Goal: Information Seeking & Learning: Find specific fact

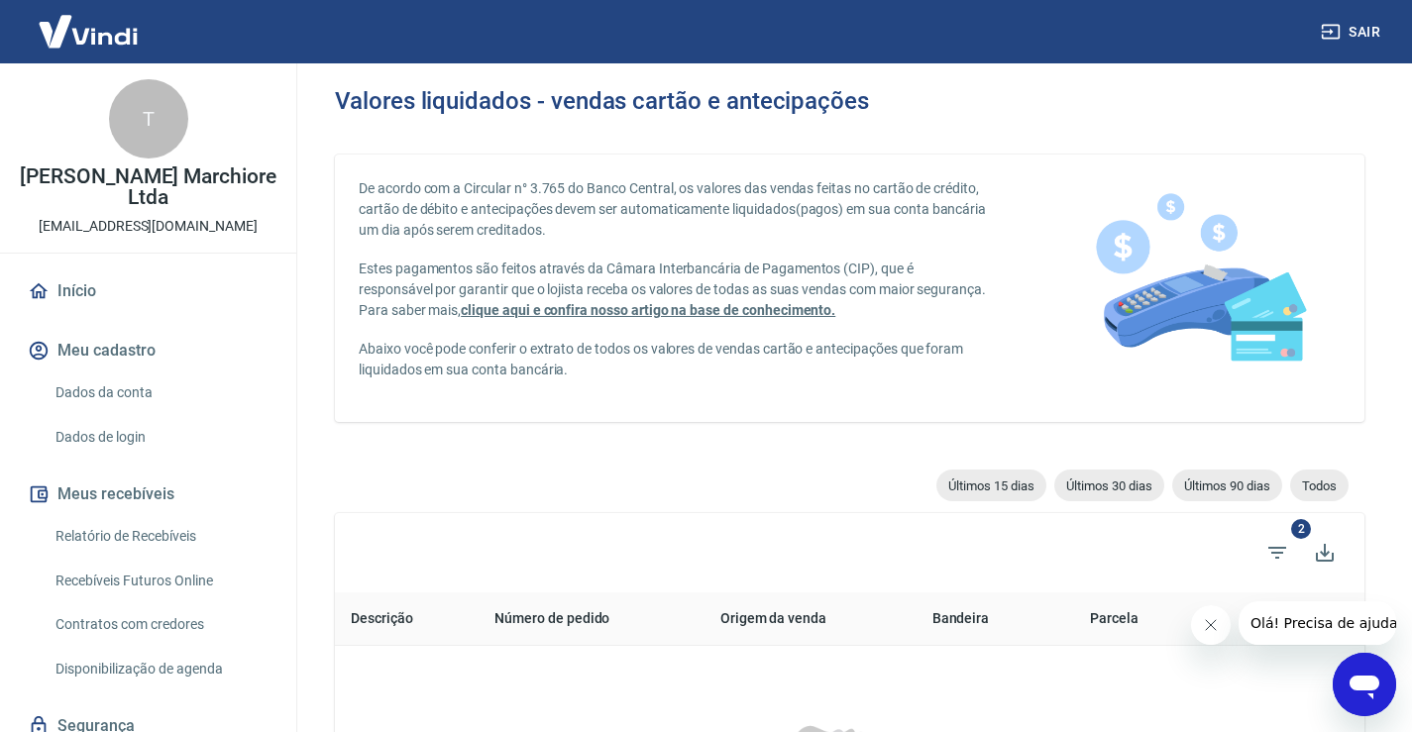
click at [182, 533] on link "Relatório de Recebíveis" at bounding box center [160, 536] width 225 height 41
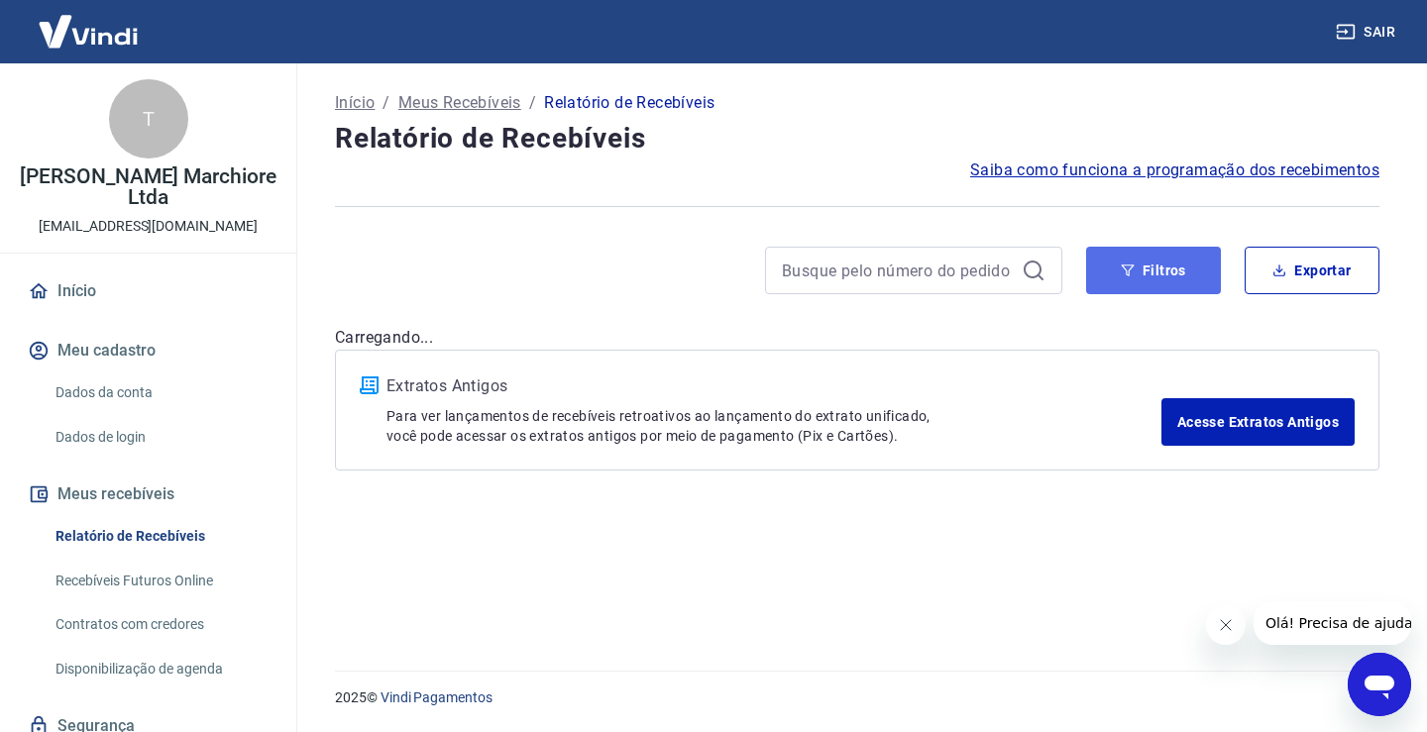
click at [1155, 274] on button "Filtros" at bounding box center [1153, 271] width 135 height 48
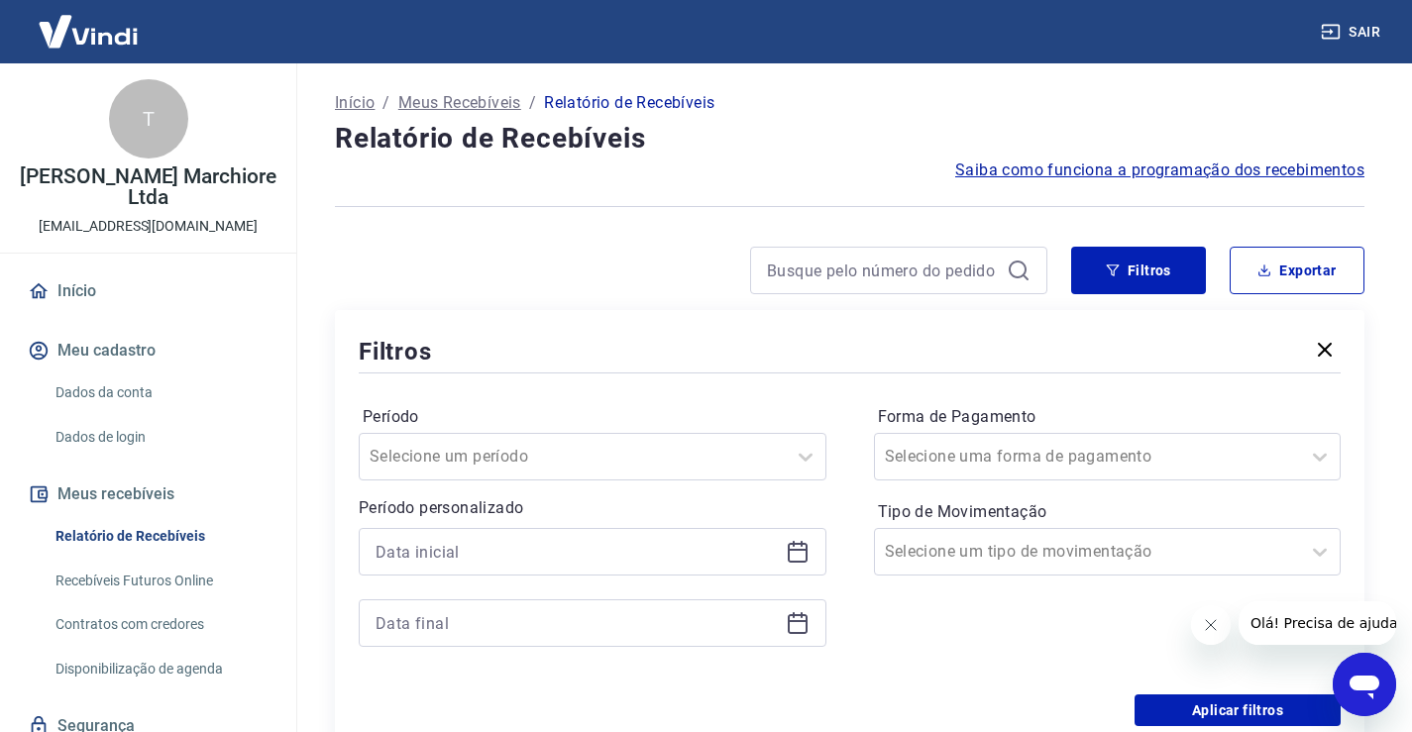
click at [799, 553] on icon at bounding box center [798, 552] width 24 height 24
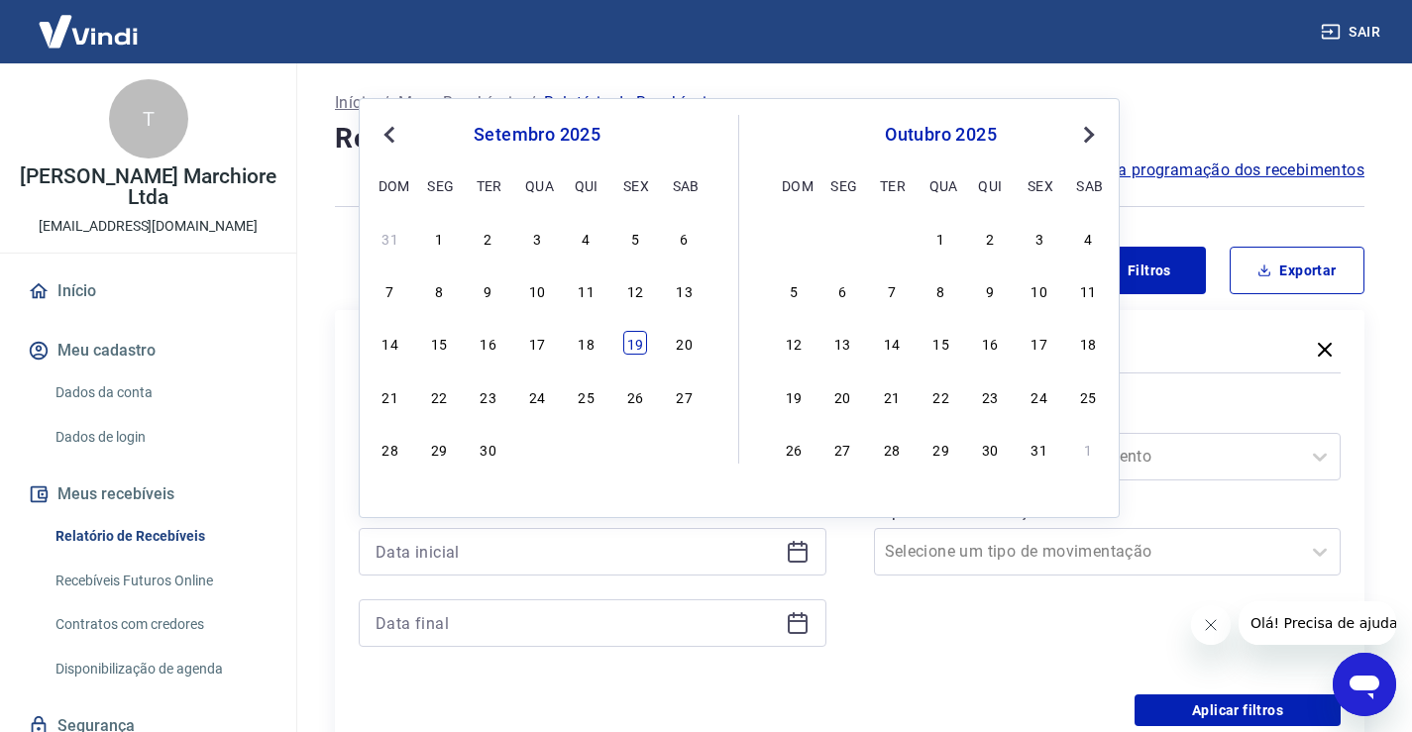
click at [628, 341] on div "19" at bounding box center [635, 343] width 24 height 24
type input "[DATE]"
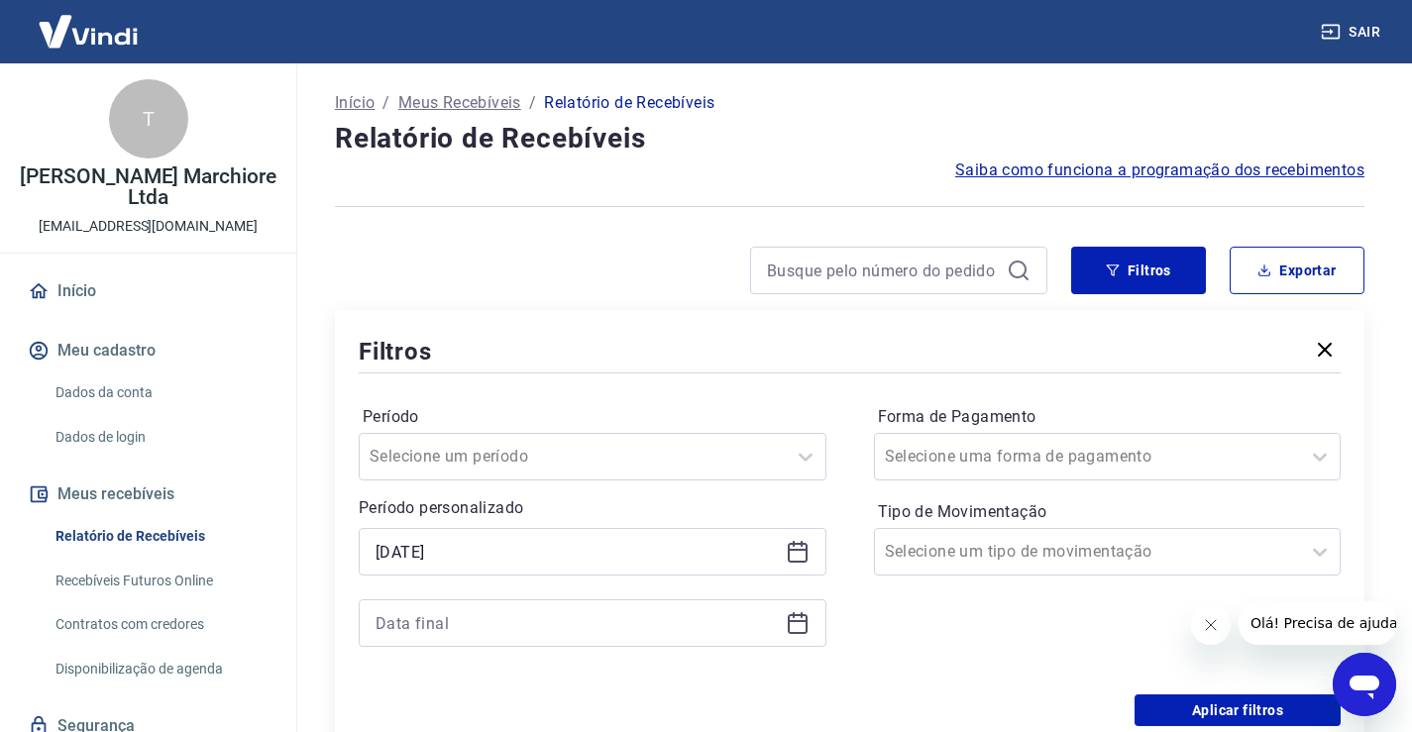
scroll to position [265, 0]
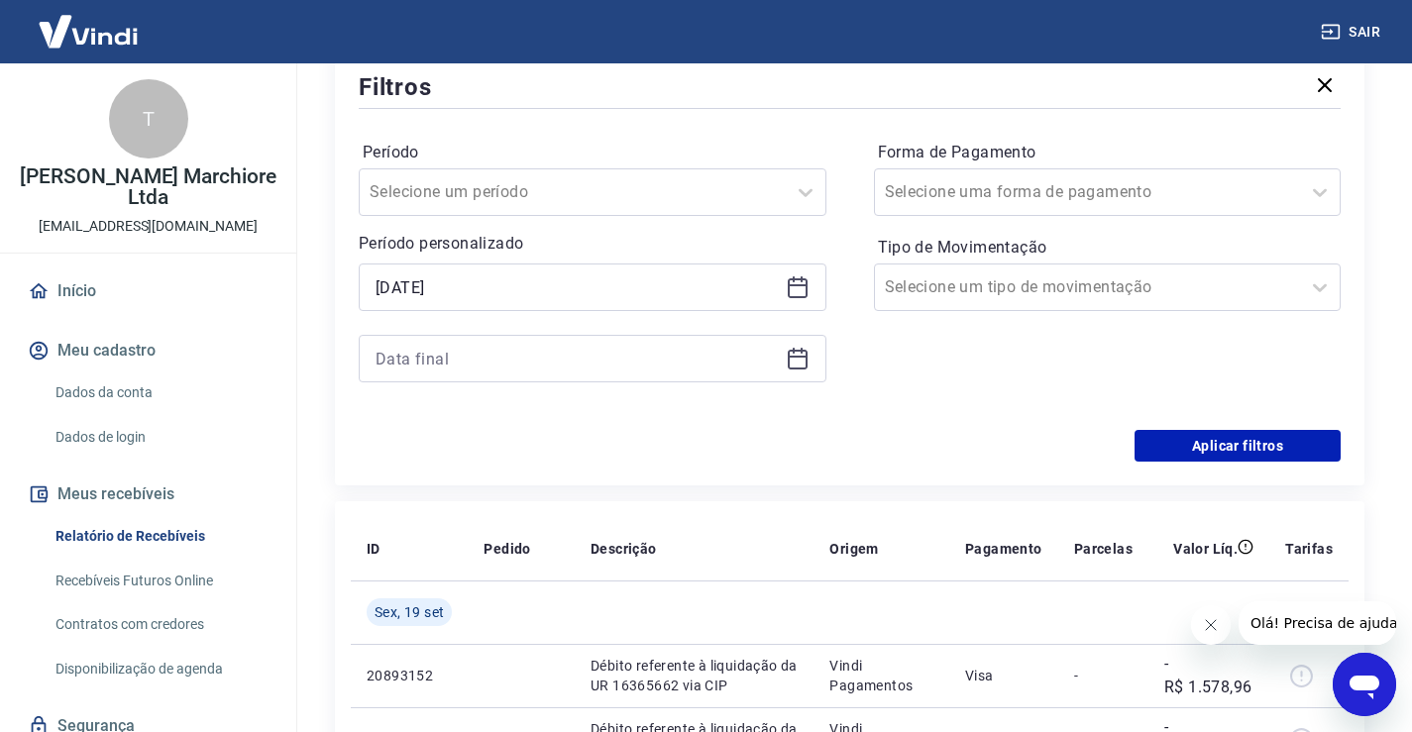
click at [795, 356] on icon at bounding box center [798, 357] width 20 height 2
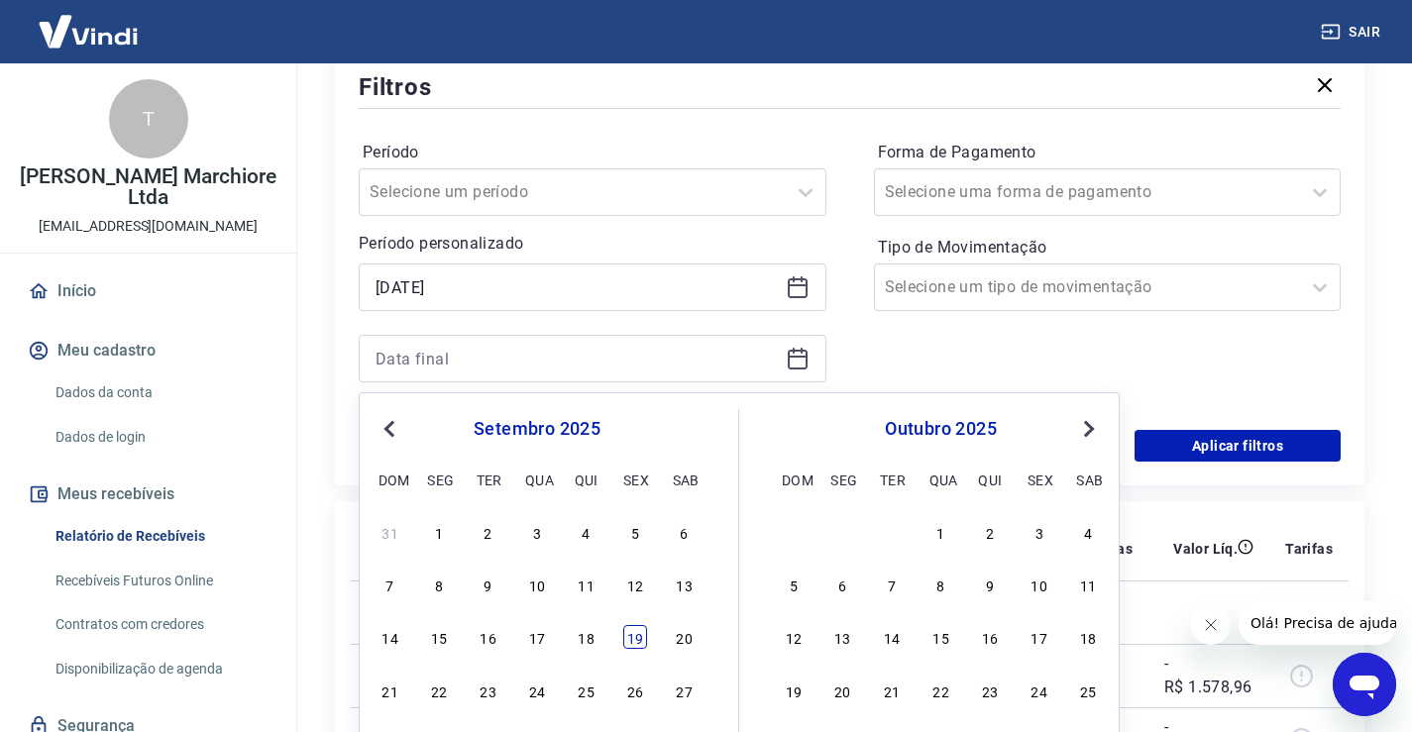
click at [634, 636] on div "19" at bounding box center [635, 637] width 24 height 24
type input "[DATE]"
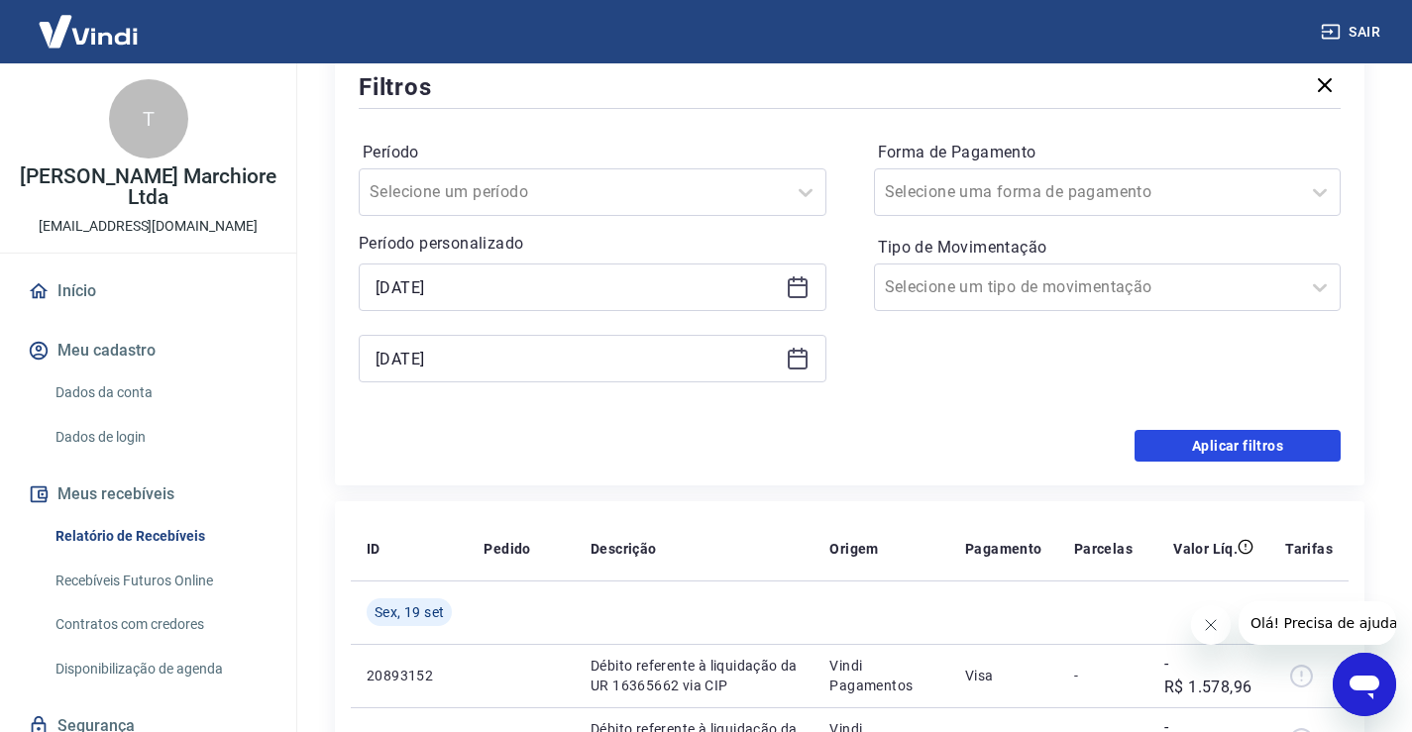
drag, startPoint x: 1205, startPoint y: 445, endPoint x: 1193, endPoint y: 451, distance: 13.3
click at [1205, 446] on button "Aplicar filtros" at bounding box center [1238, 446] width 206 height 32
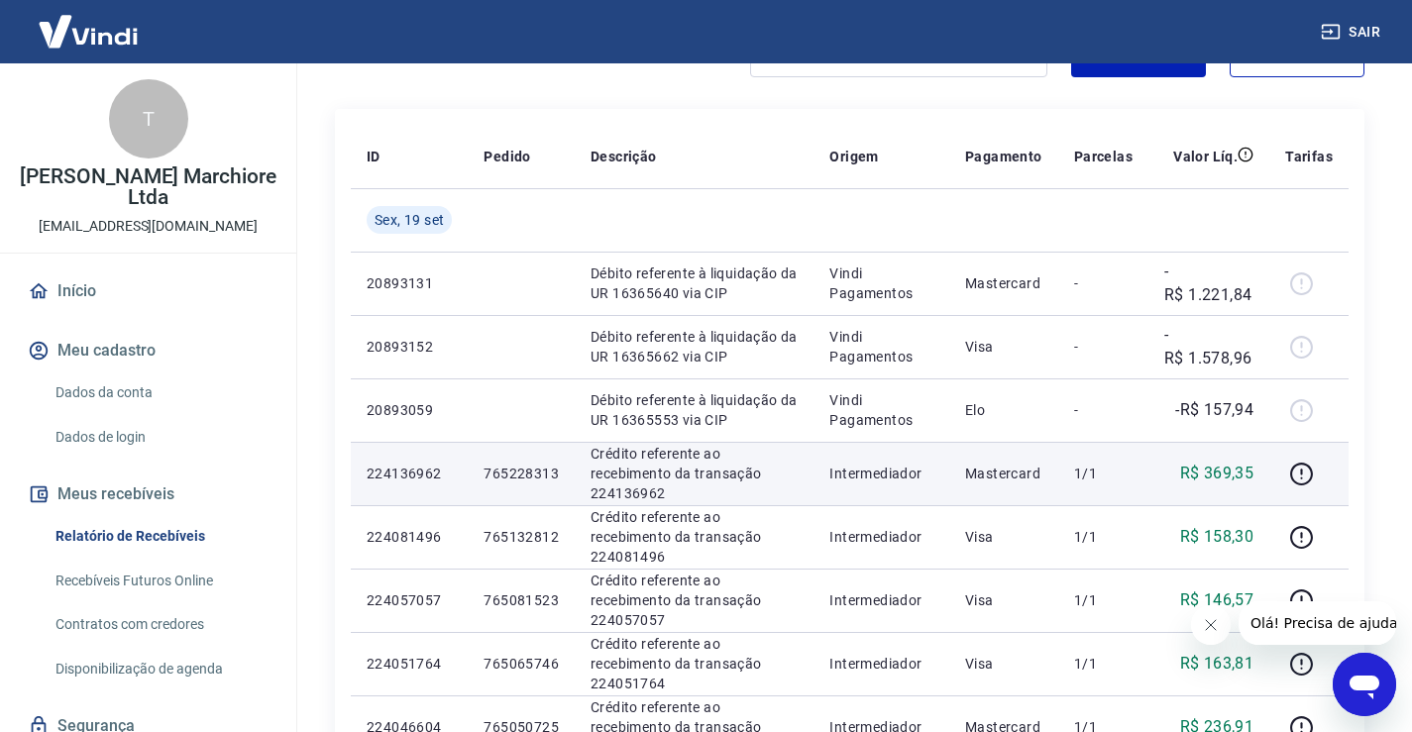
scroll to position [231, 0]
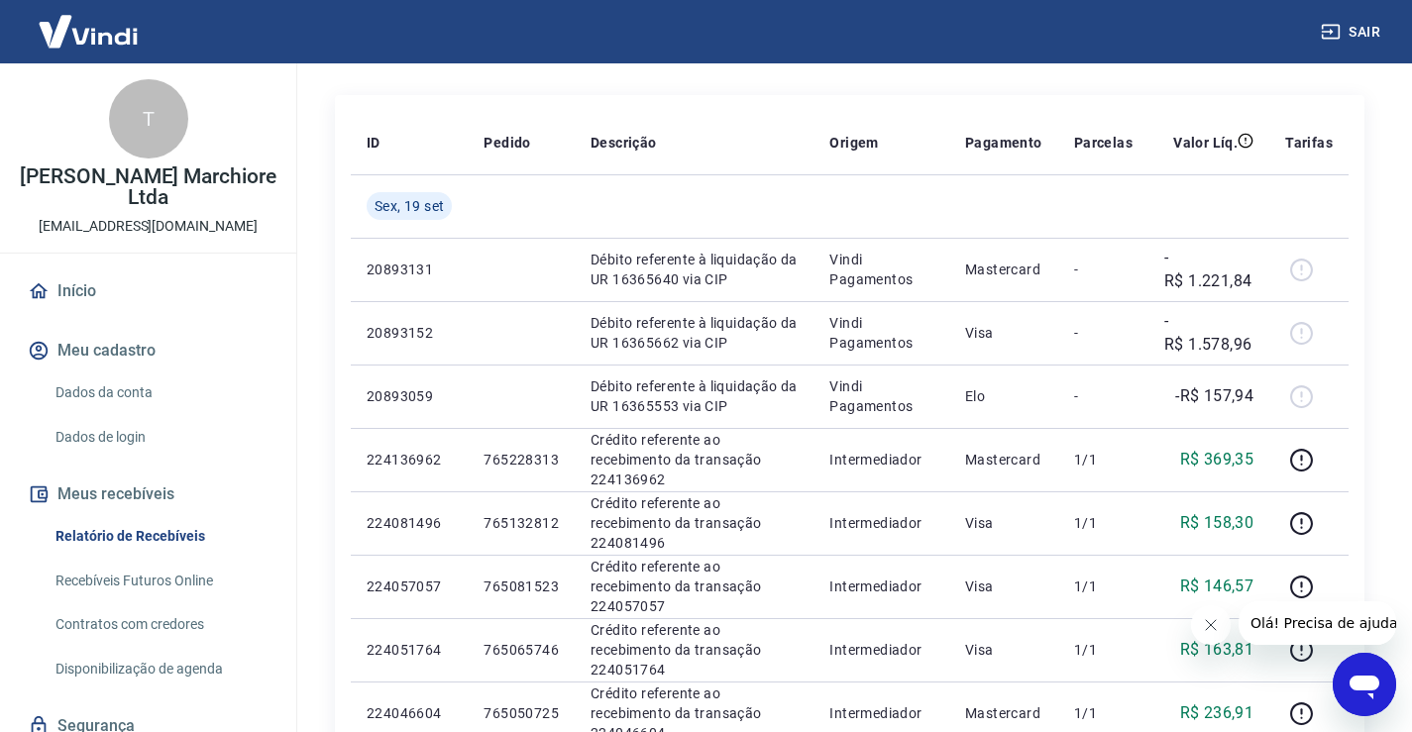
drag, startPoint x: 1211, startPoint y: 625, endPoint x: 2377, endPoint y: 1214, distance: 1306.5
click at [1211, 625] on icon "Fechar mensagem da empresa" at bounding box center [1210, 625] width 16 height 16
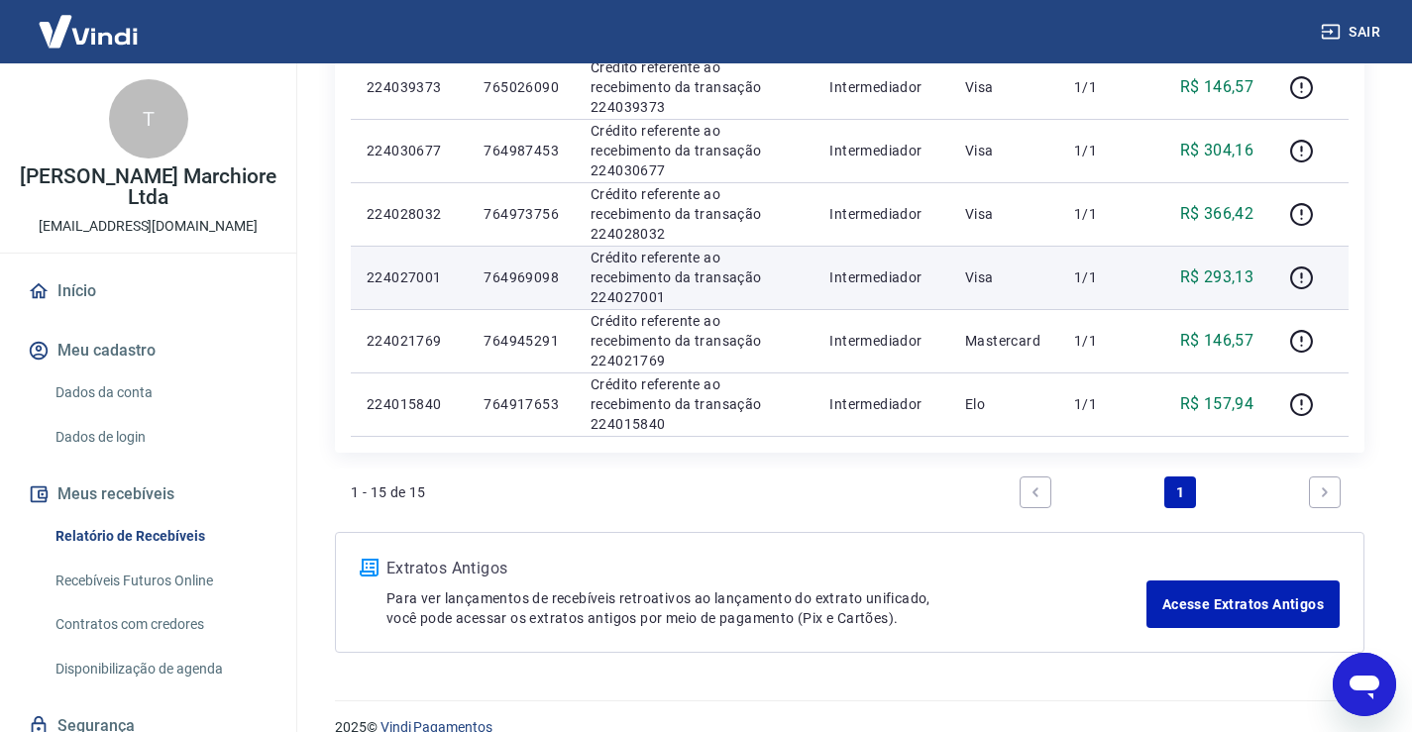
scroll to position [991, 0]
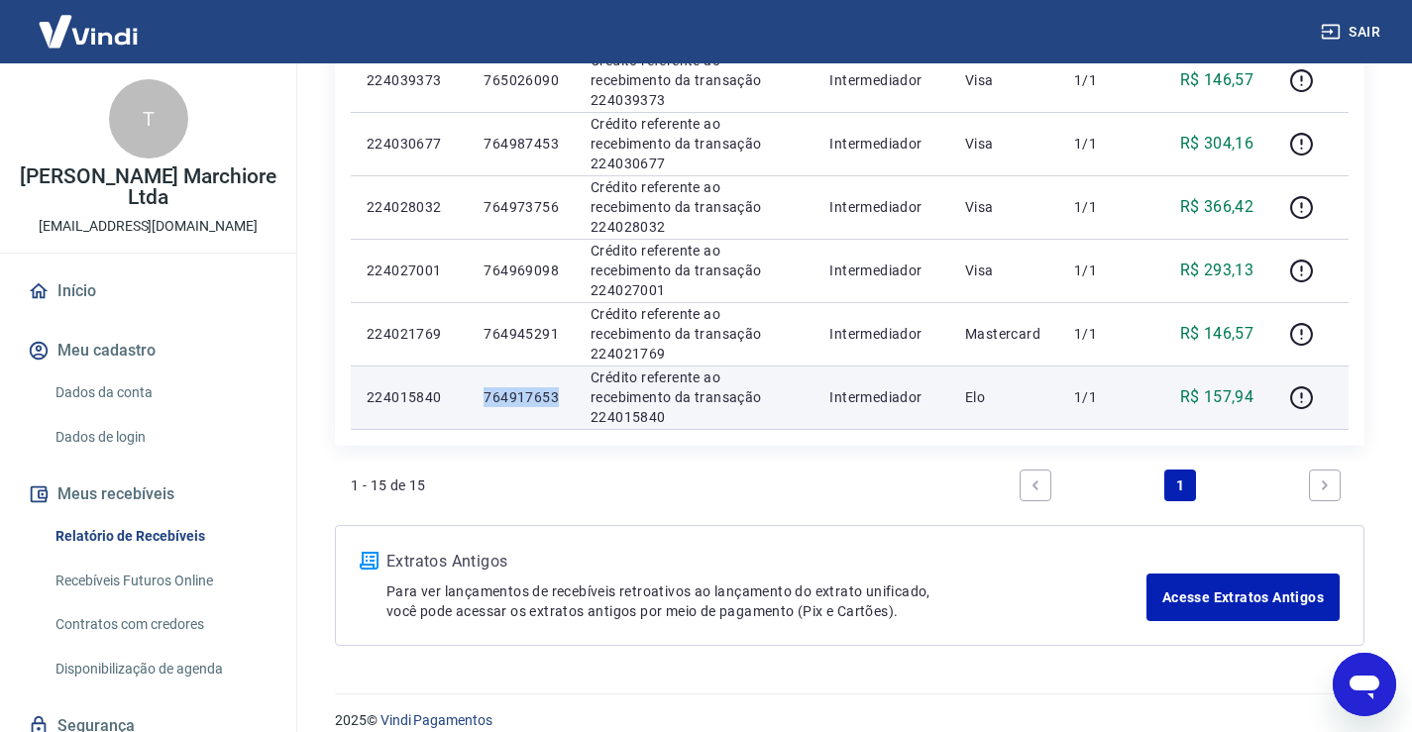
drag, startPoint x: 488, startPoint y: 397, endPoint x: 560, endPoint y: 394, distance: 72.4
click at [560, 394] on td "764917653" at bounding box center [521, 397] width 107 height 63
copy p "764917653"
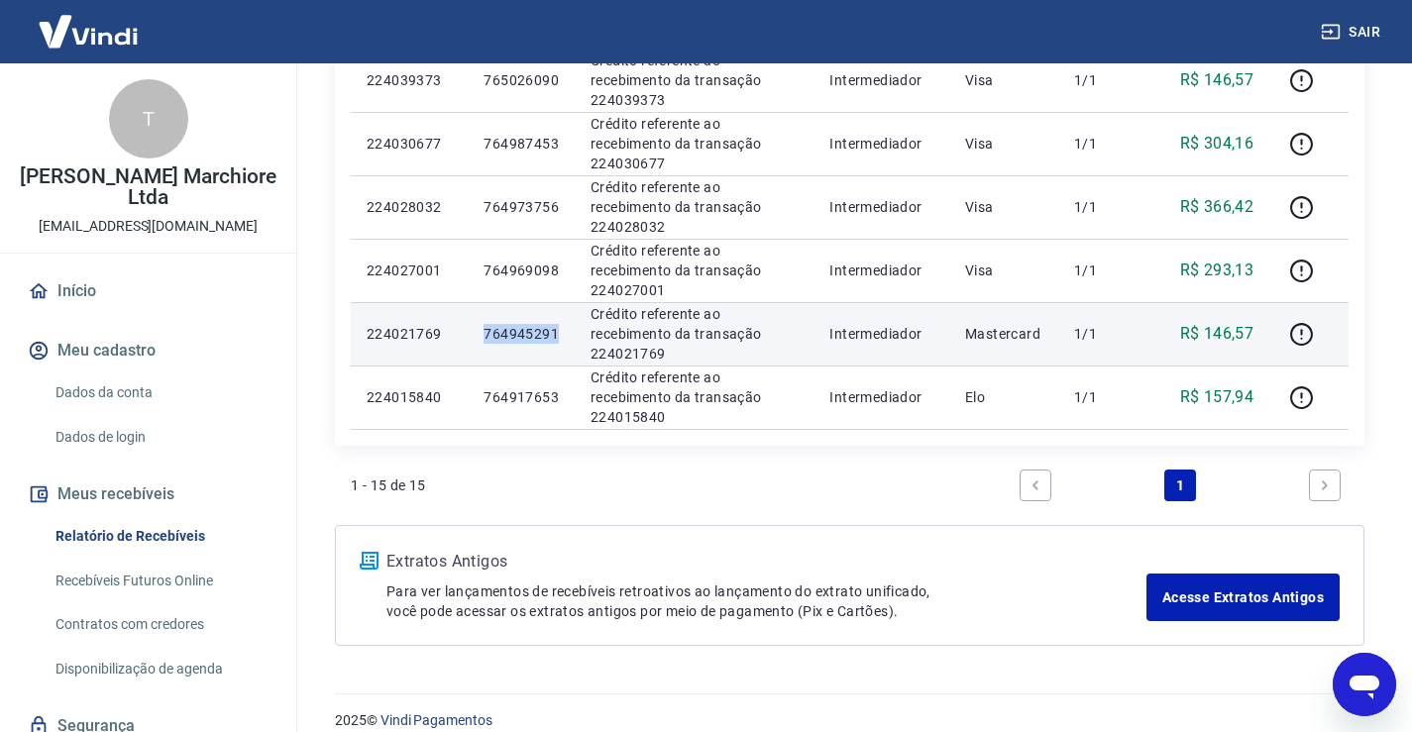
drag, startPoint x: 486, startPoint y: 333, endPoint x: 559, endPoint y: 330, distance: 73.4
click at [559, 330] on p "764945291" at bounding box center [521, 334] width 75 height 20
copy p "764945291"
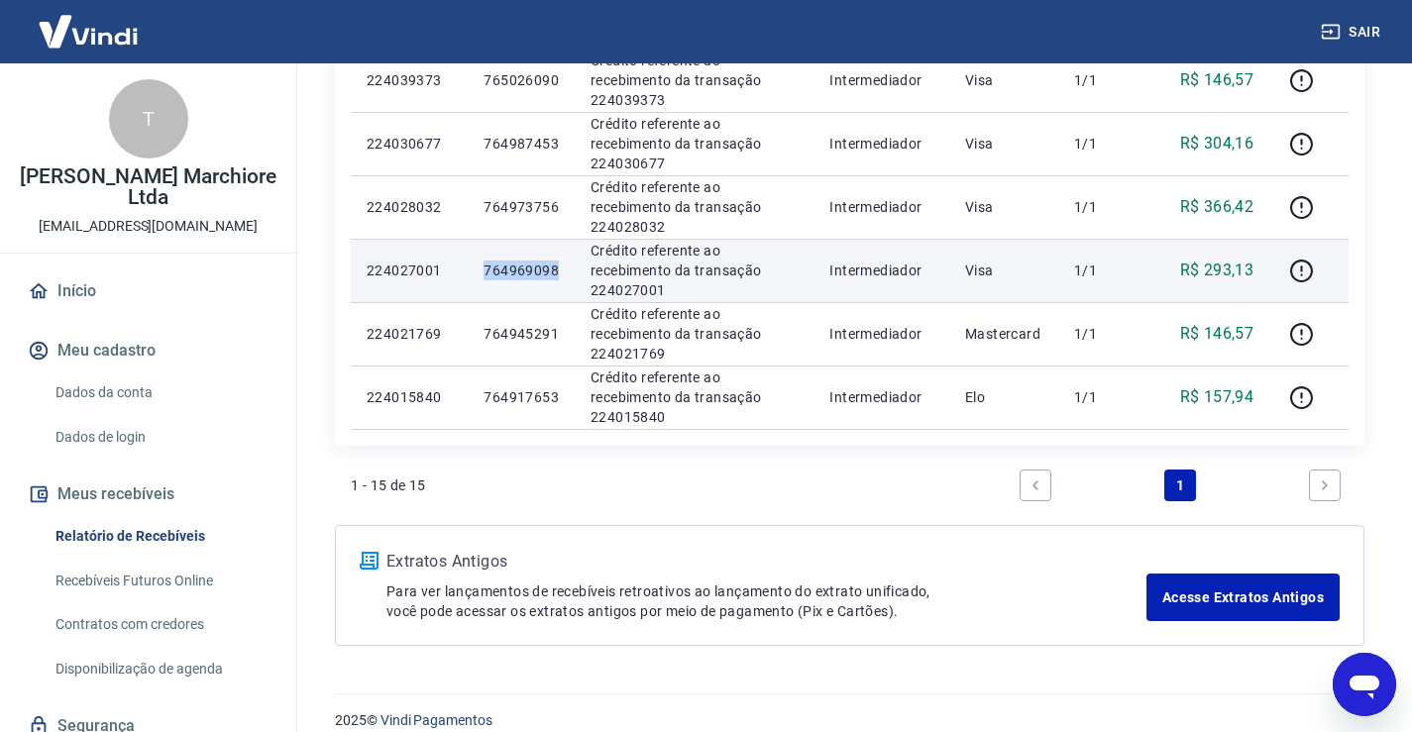
drag, startPoint x: 487, startPoint y: 269, endPoint x: 559, endPoint y: 268, distance: 72.3
click at [559, 268] on p "764969098" at bounding box center [521, 271] width 75 height 20
copy p "764969098"
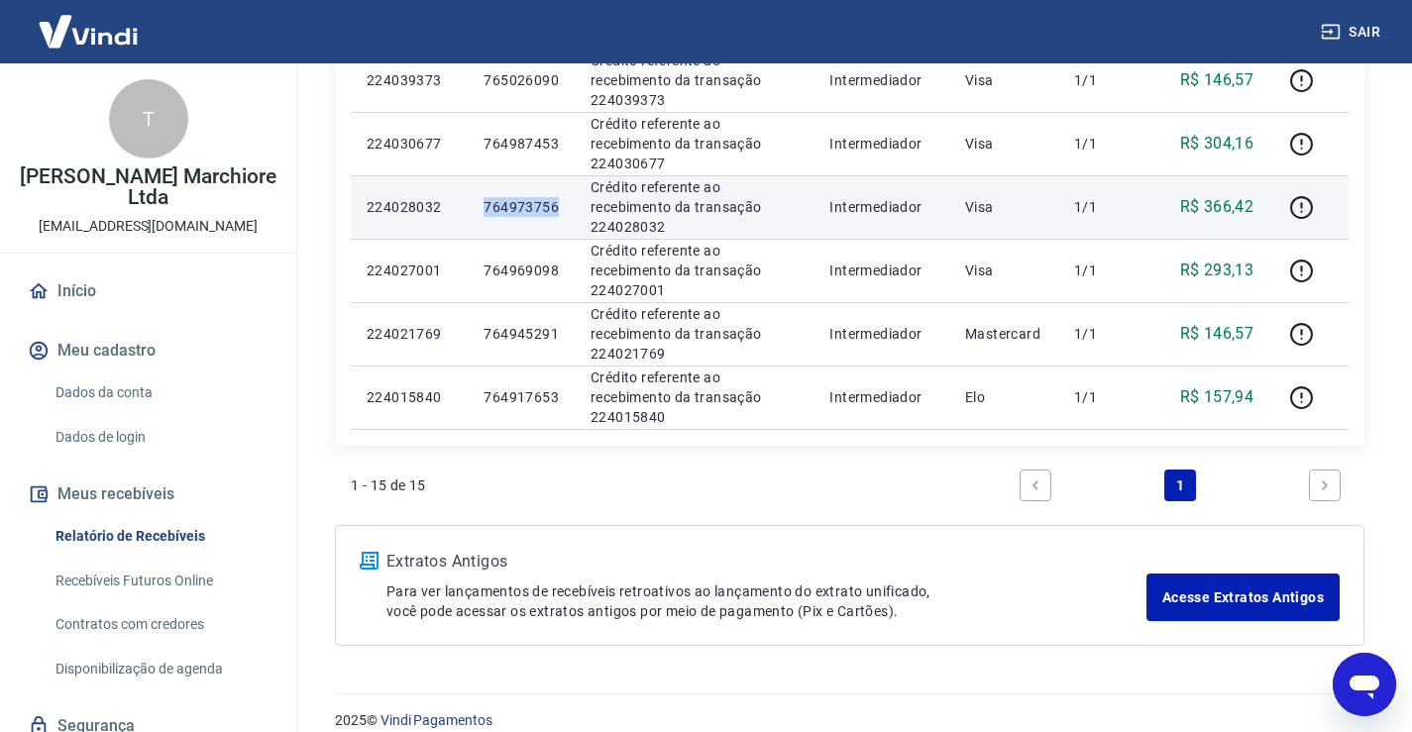
drag, startPoint x: 487, startPoint y: 206, endPoint x: 570, endPoint y: 211, distance: 83.4
click at [570, 211] on td "764973756" at bounding box center [521, 206] width 107 height 63
copy p "764973756"
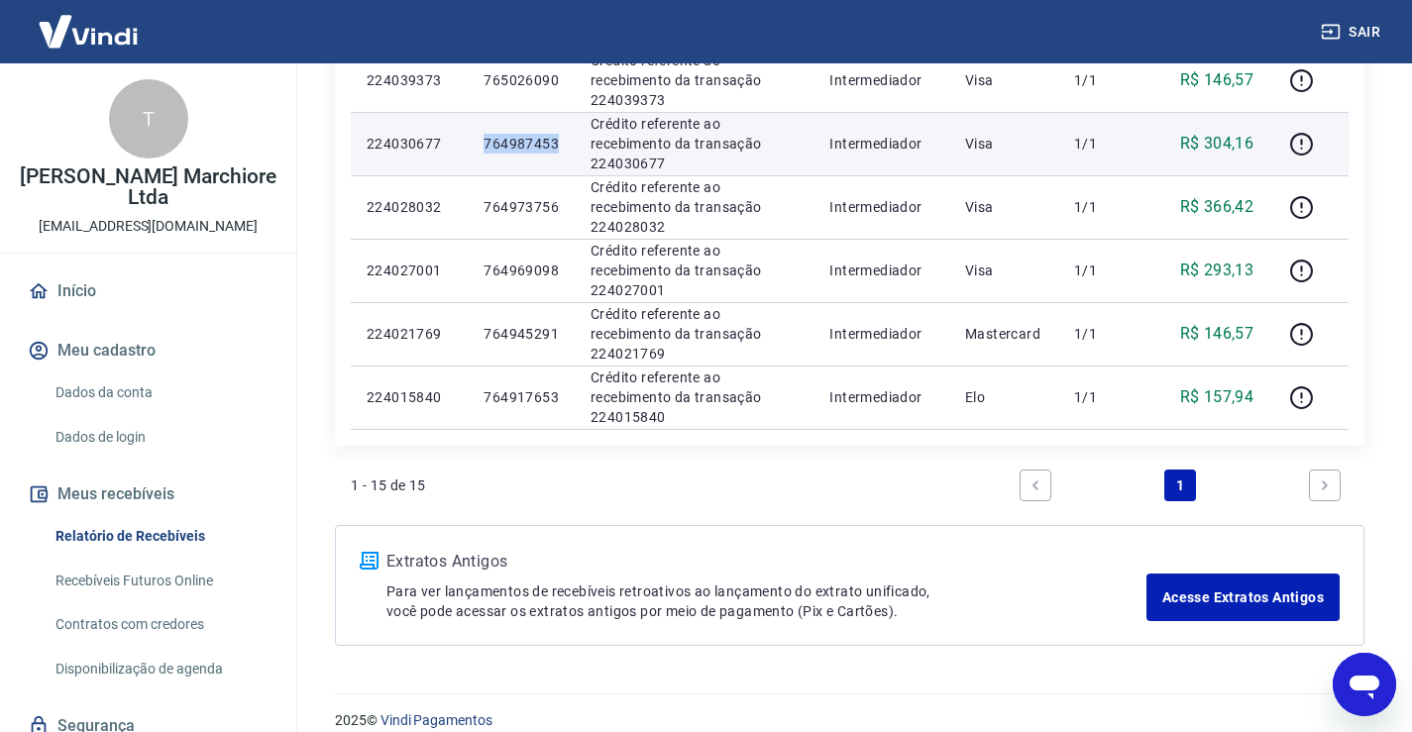
drag, startPoint x: 489, startPoint y: 143, endPoint x: 552, endPoint y: 144, distance: 63.4
click at [562, 143] on td "764987453" at bounding box center [521, 143] width 107 height 63
copy p "764987453"
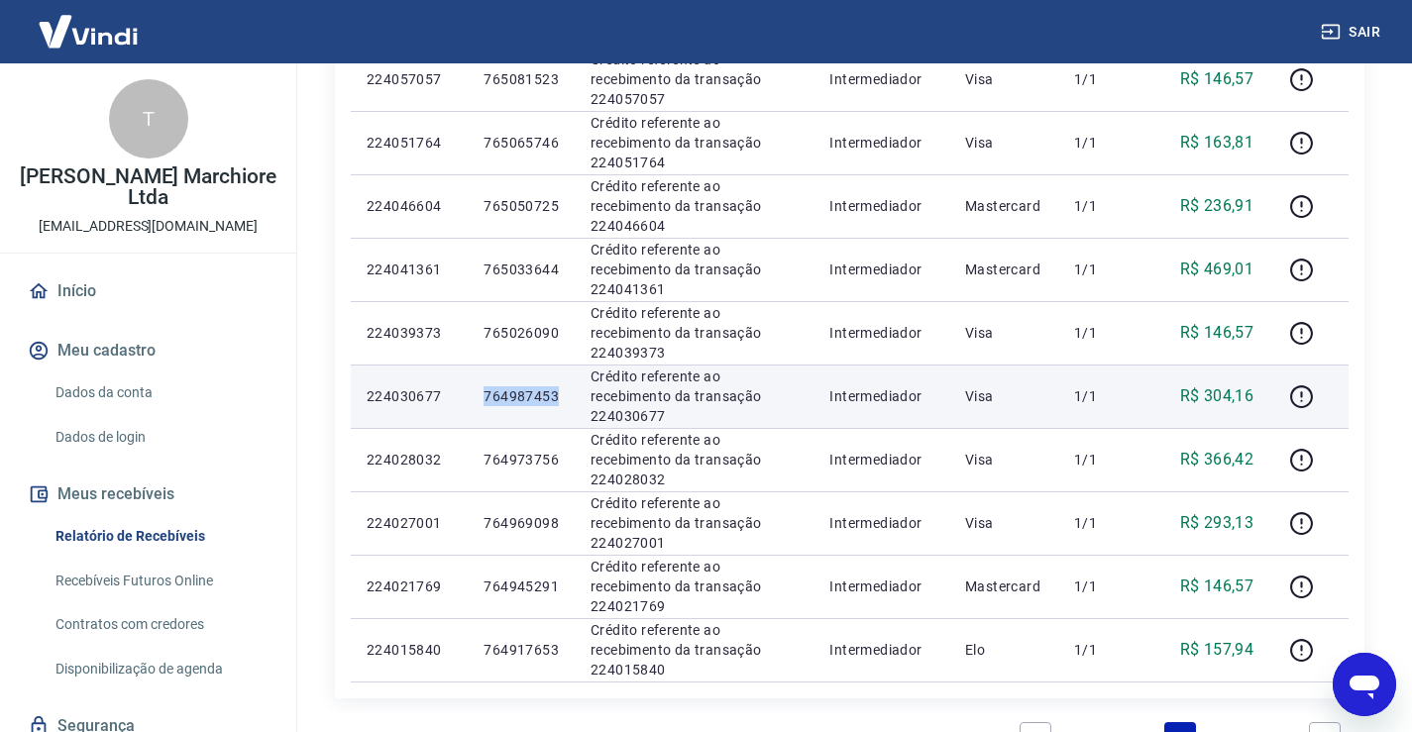
scroll to position [726, 0]
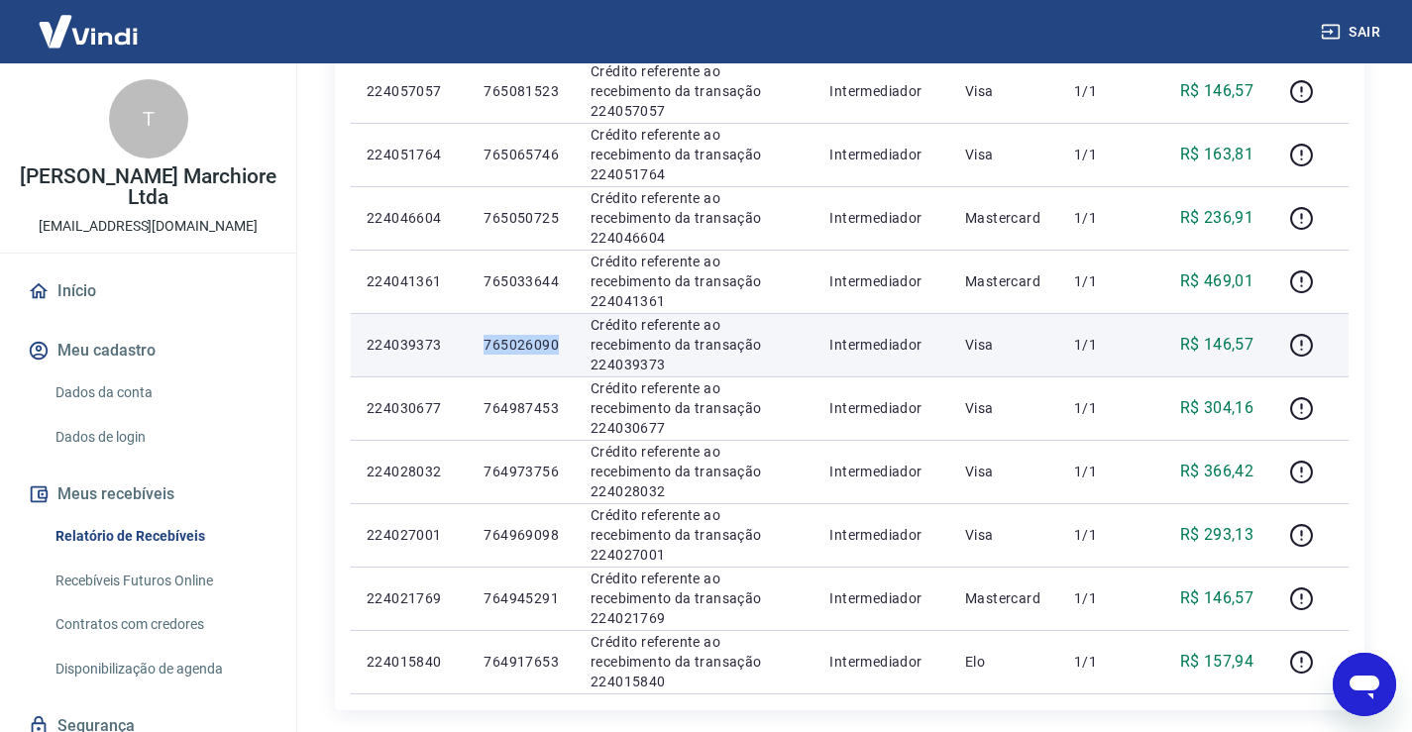
drag, startPoint x: 488, startPoint y: 340, endPoint x: 559, endPoint y: 340, distance: 71.4
click at [560, 340] on td "765026090" at bounding box center [521, 344] width 107 height 63
copy p "765026090"
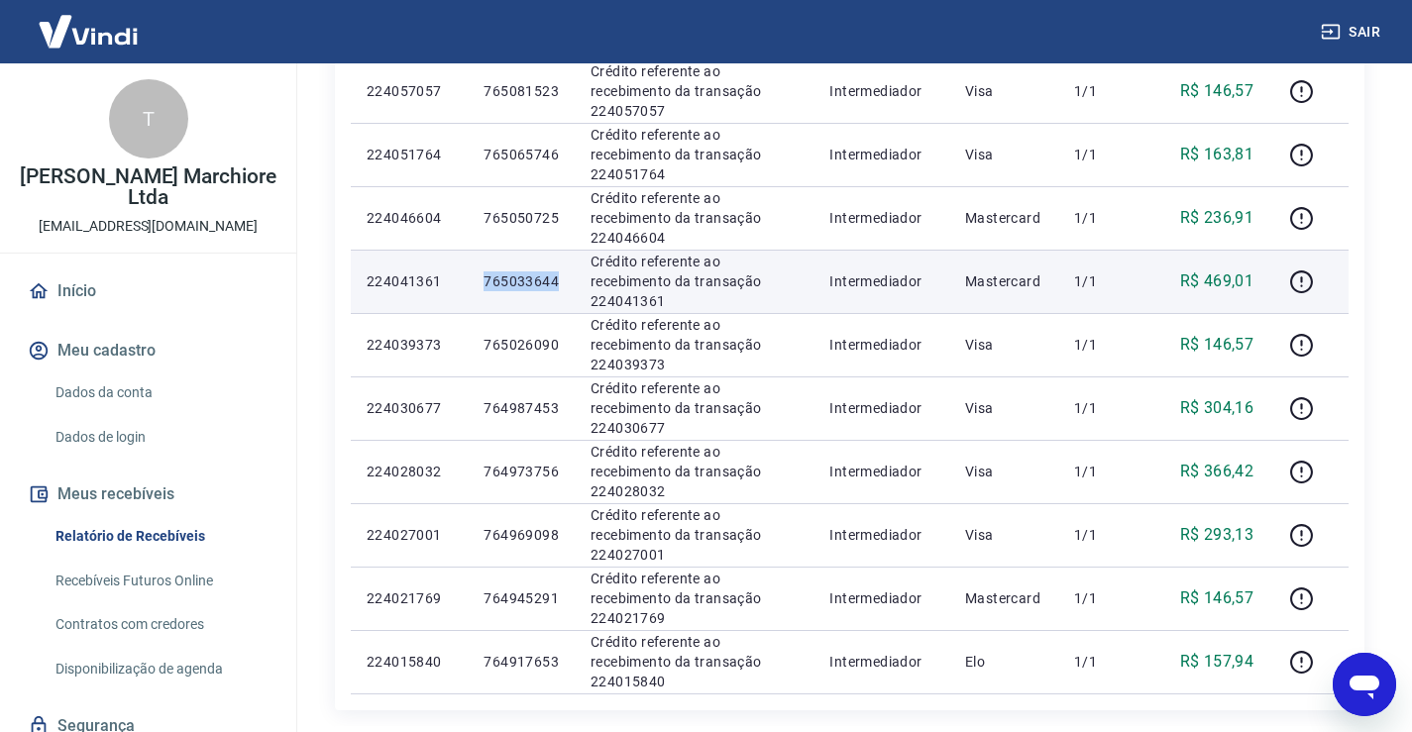
drag, startPoint x: 486, startPoint y: 281, endPoint x: 553, endPoint y: 278, distance: 67.5
click at [559, 278] on p "765033644" at bounding box center [521, 282] width 75 height 20
copy p "765033644"
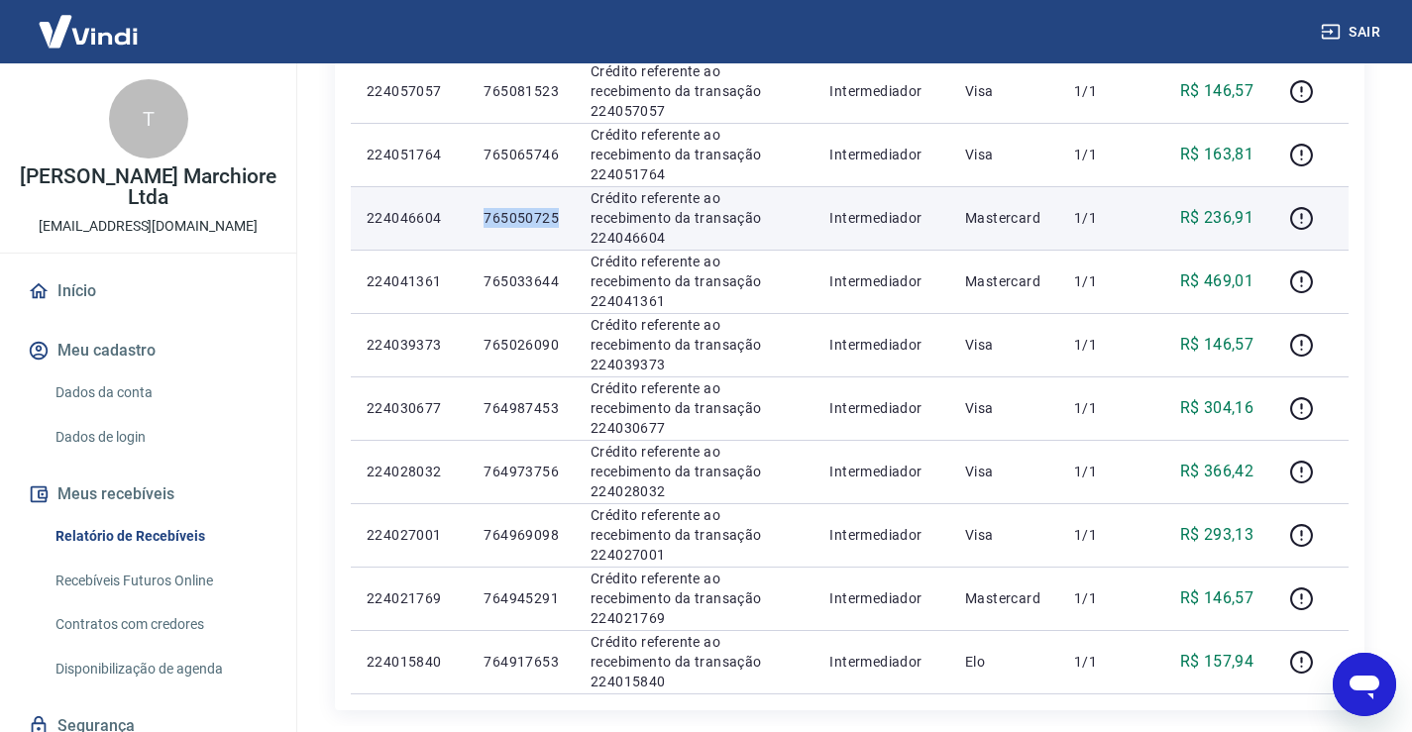
drag, startPoint x: 486, startPoint y: 215, endPoint x: 565, endPoint y: 214, distance: 79.3
click at [565, 214] on td "765050725" at bounding box center [521, 217] width 107 height 63
copy p "765050725"
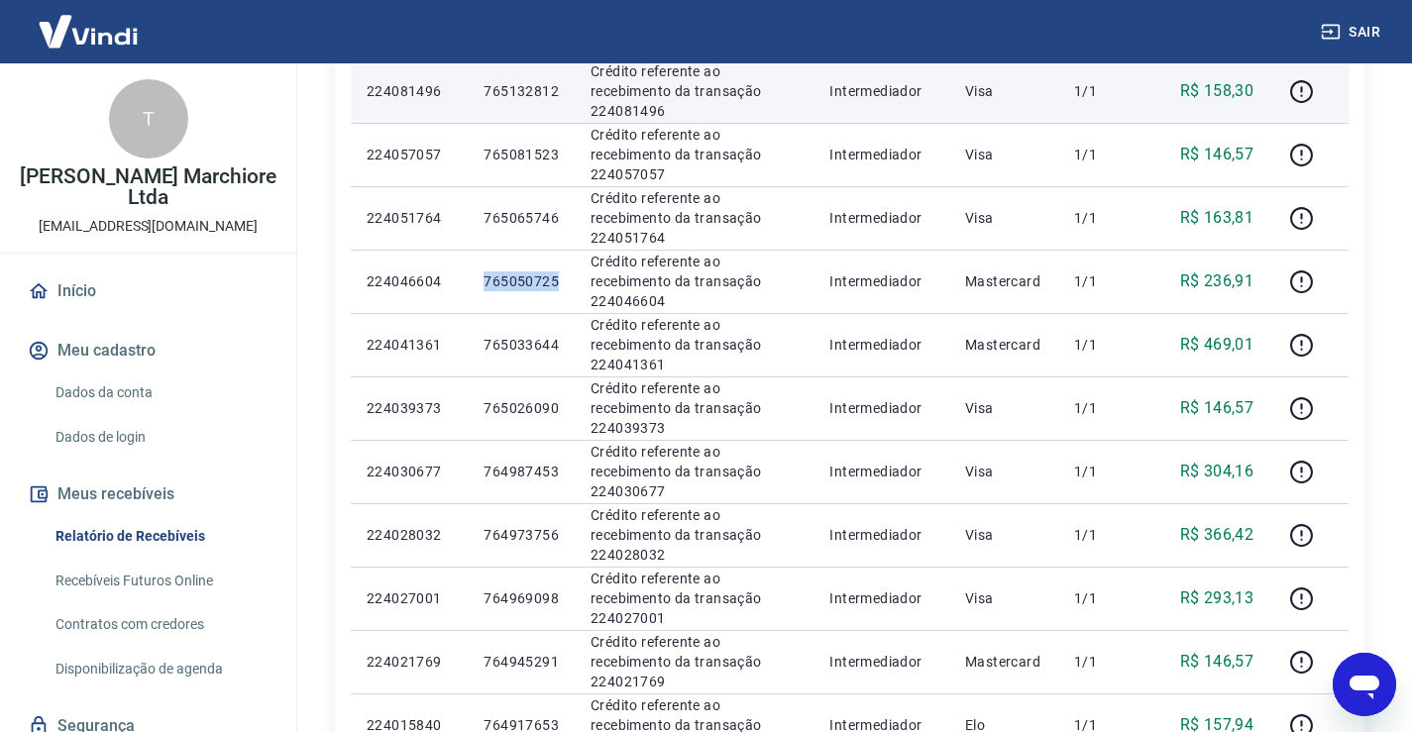
scroll to position [562, 0]
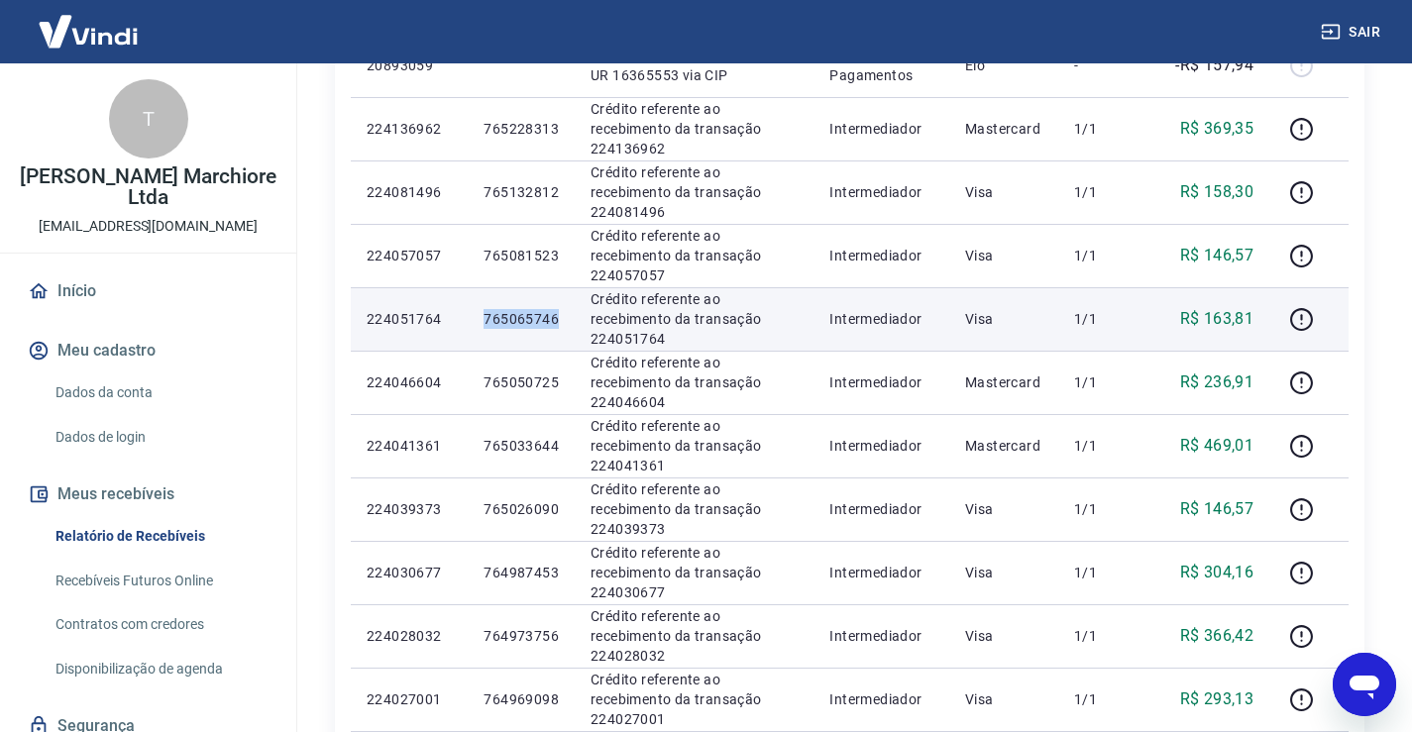
drag, startPoint x: 489, startPoint y: 319, endPoint x: 555, endPoint y: 317, distance: 66.4
click at [556, 317] on p "765065746" at bounding box center [521, 319] width 75 height 20
copy p "765065746"
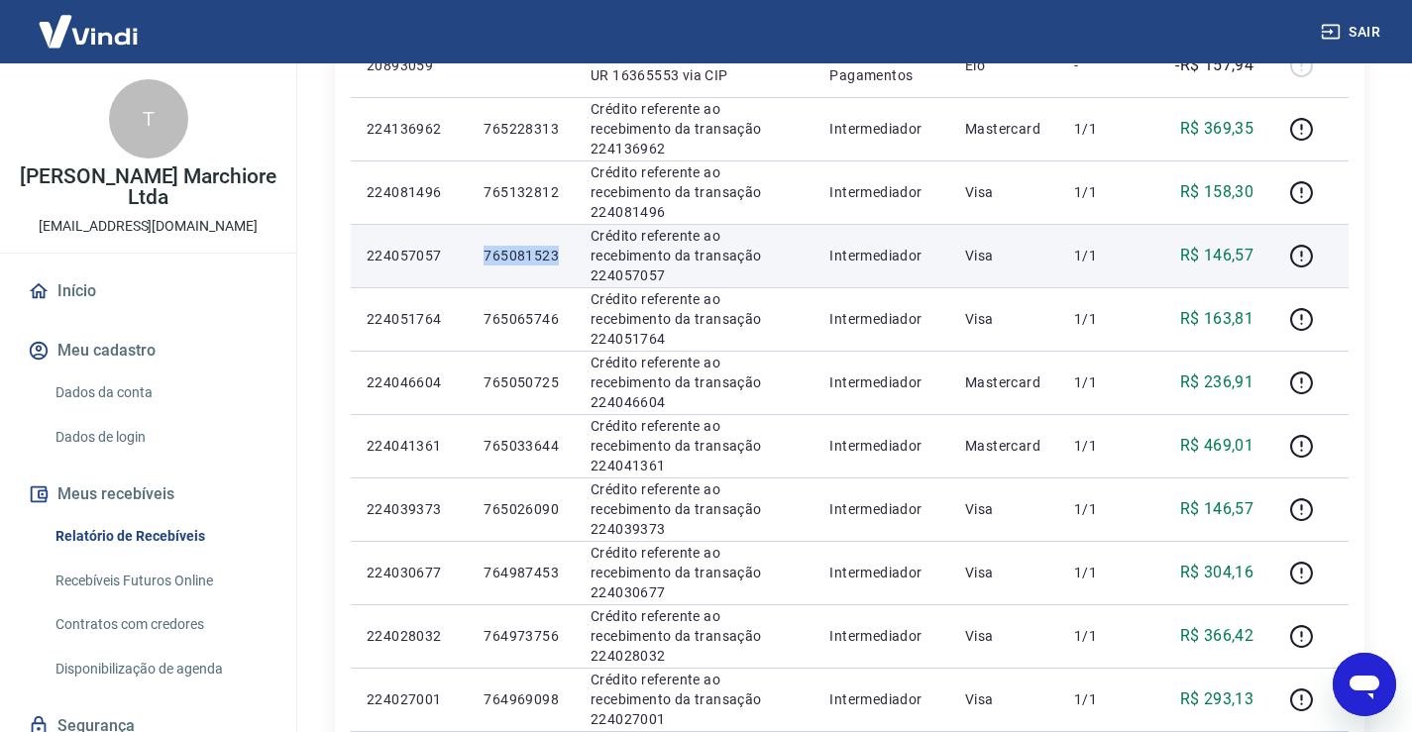
drag, startPoint x: 486, startPoint y: 252, endPoint x: 562, endPoint y: 249, distance: 76.4
click at [562, 249] on td "765081523" at bounding box center [521, 255] width 107 height 63
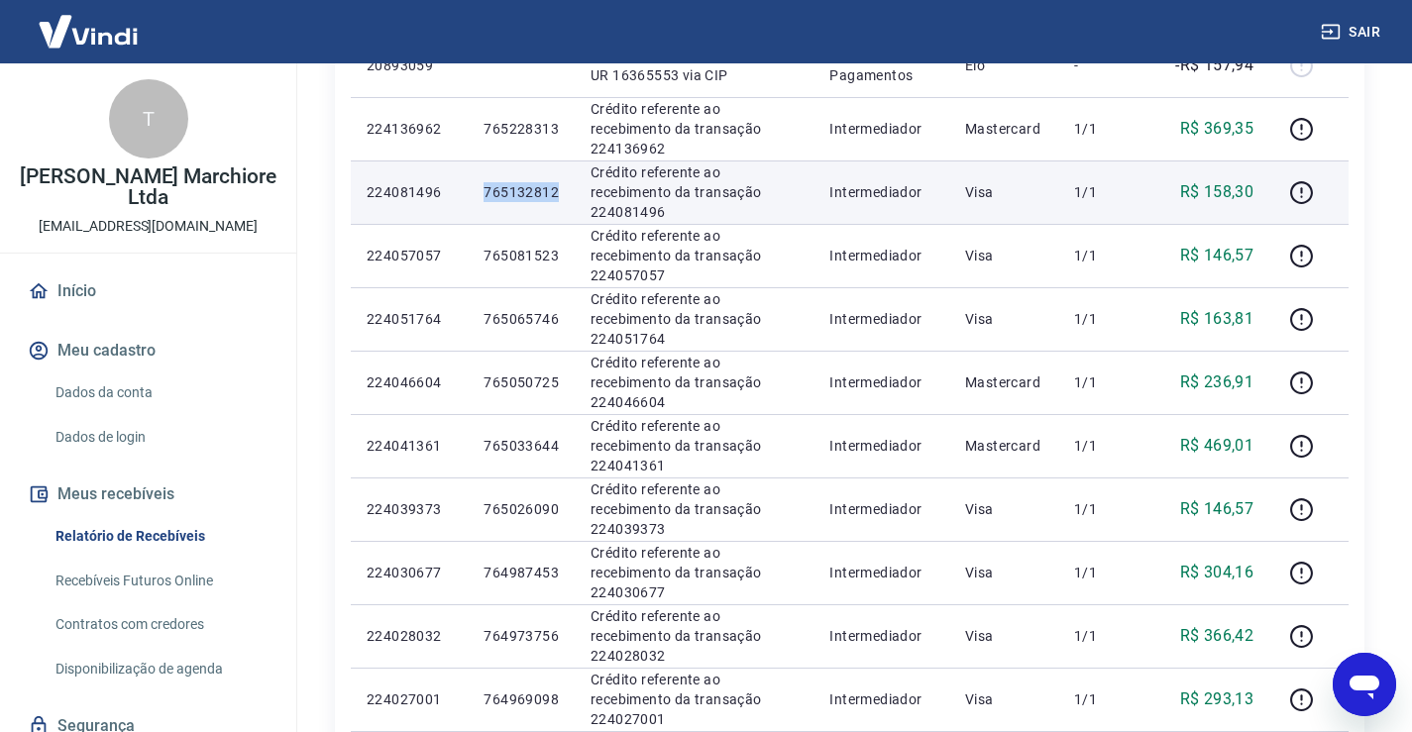
drag, startPoint x: 487, startPoint y: 192, endPoint x: 562, endPoint y: 189, distance: 75.4
click at [562, 189] on td "765132812" at bounding box center [521, 192] width 107 height 63
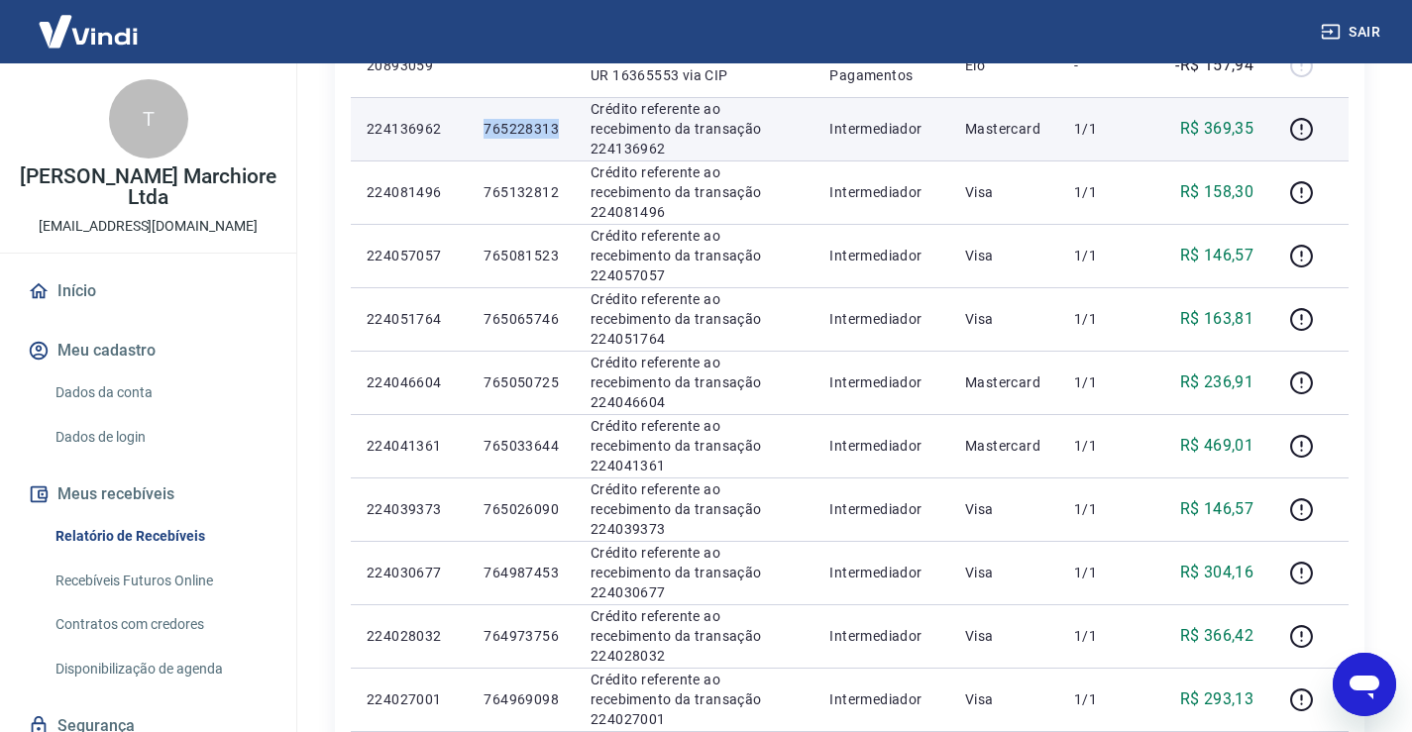
drag, startPoint x: 488, startPoint y: 134, endPoint x: 562, endPoint y: 127, distance: 74.6
click at [562, 127] on td "765228313" at bounding box center [521, 128] width 107 height 63
